Goal: Transaction & Acquisition: Purchase product/service

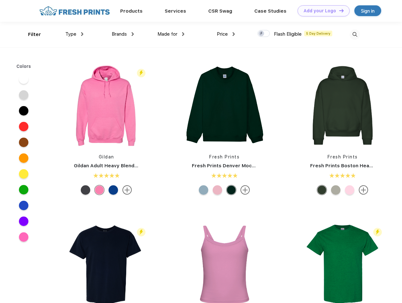
click at [321, 11] on link "Add your Logo Design Tool" at bounding box center [323, 10] width 52 height 11
click at [0, 0] on div "Design Tool" at bounding box center [0, 0] width 0 height 0
click at [338, 10] on link "Add your Logo Design Tool" at bounding box center [323, 10] width 52 height 11
click at [30, 34] on div "Filter" at bounding box center [34, 34] width 13 height 7
click at [74, 34] on span "Type" at bounding box center [70, 34] width 11 height 6
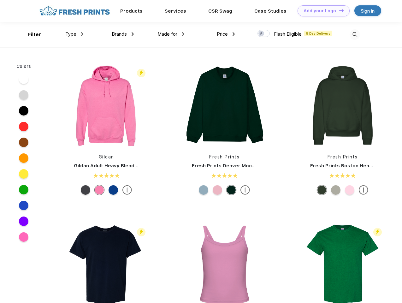
click at [123, 34] on span "Brands" at bounding box center [119, 34] width 15 height 6
click at [171, 34] on span "Made for" at bounding box center [167, 34] width 20 height 6
click at [226, 34] on span "Price" at bounding box center [222, 34] width 11 height 6
click at [264, 34] on div at bounding box center [263, 33] width 12 height 7
click at [261, 34] on input "checkbox" at bounding box center [259, 32] width 4 height 4
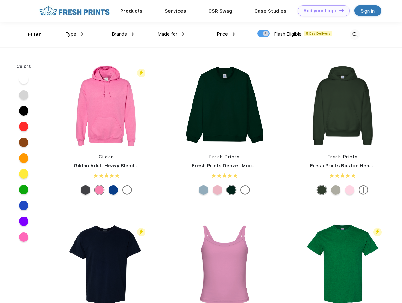
click at [354, 34] on img at bounding box center [354, 34] width 10 height 10
